Goal: Find specific page/section: Find specific page/section

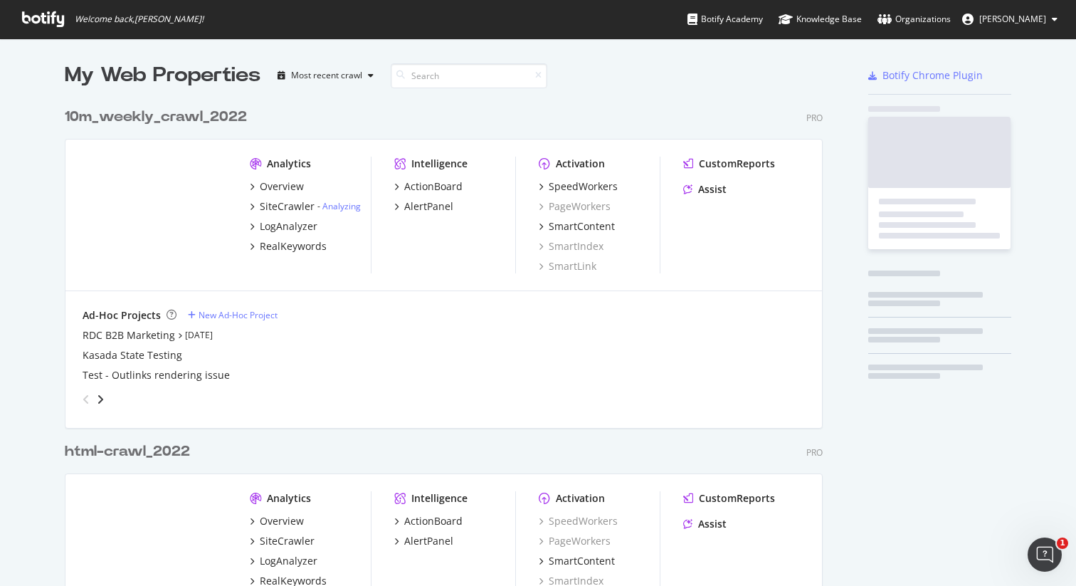
scroll to position [907, 759]
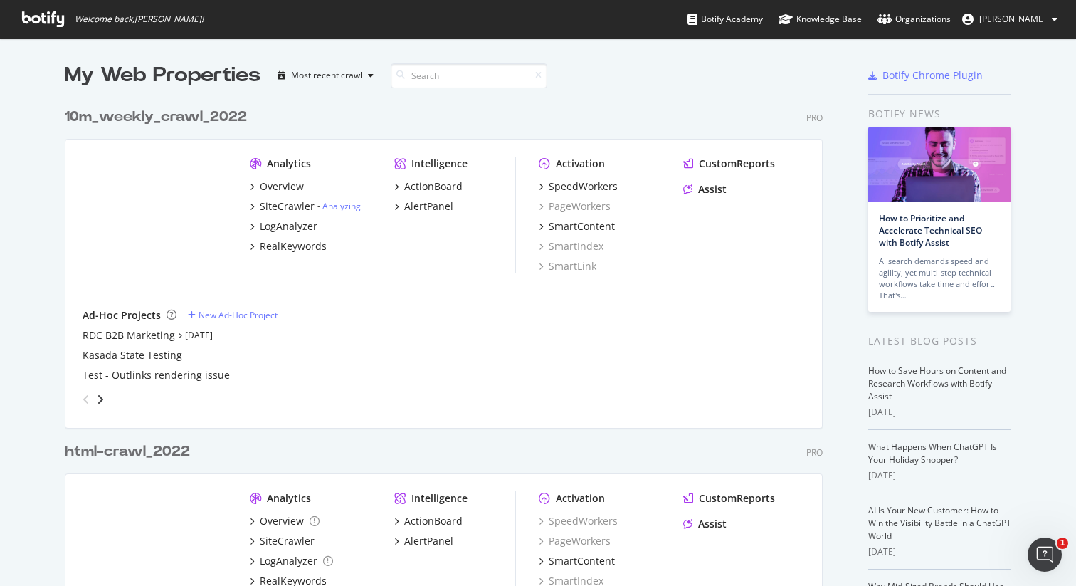
click at [175, 117] on div "10m_weekly_crawl_2022" at bounding box center [156, 117] width 182 height 21
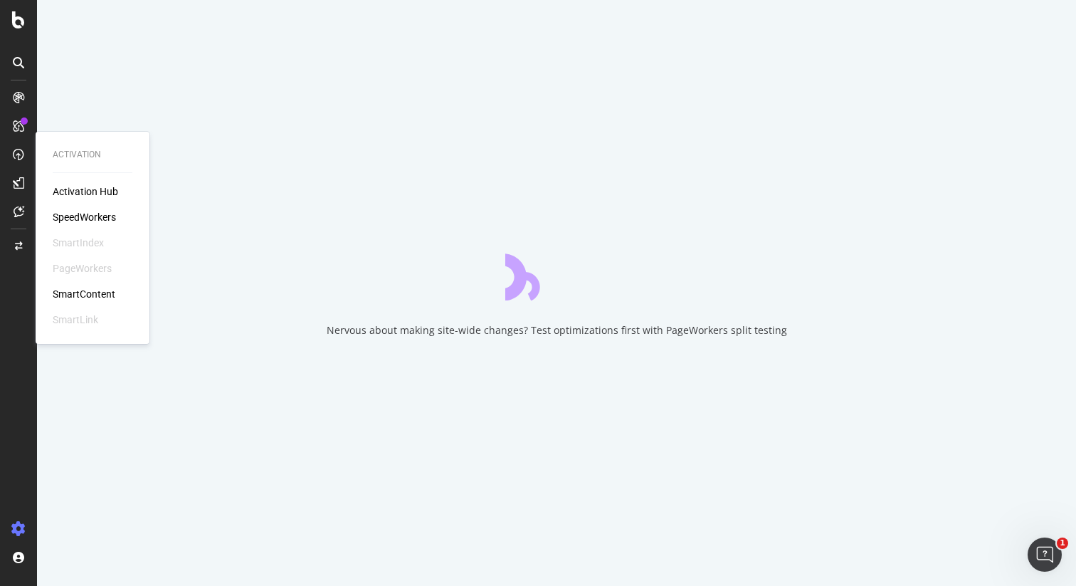
click at [78, 216] on div "SpeedWorkers" at bounding box center [84, 217] width 63 height 14
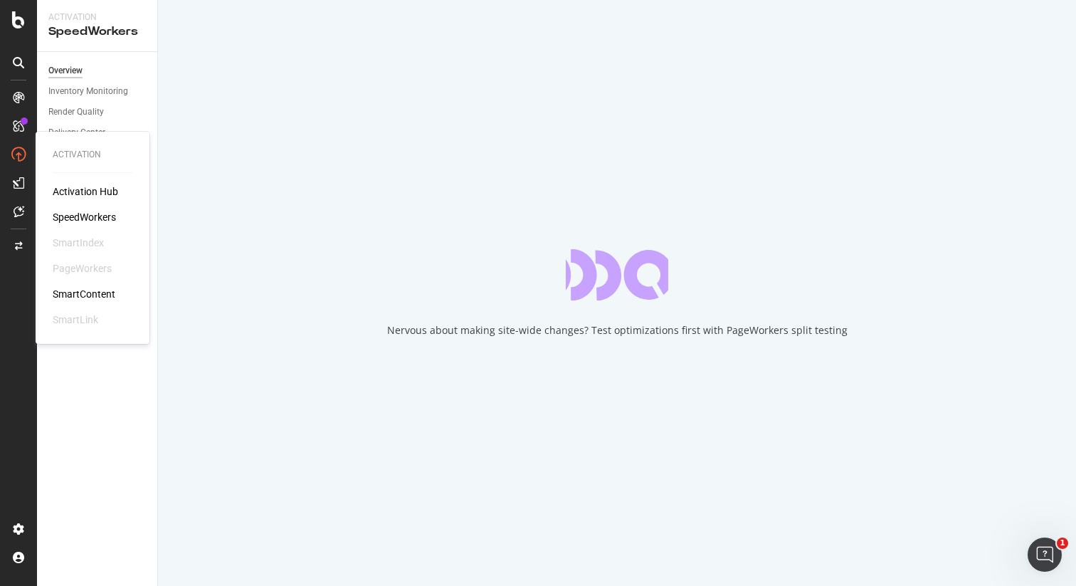
click at [67, 218] on div "SpeedWorkers" at bounding box center [84, 217] width 63 height 14
